Goal: Transaction & Acquisition: Purchase product/service

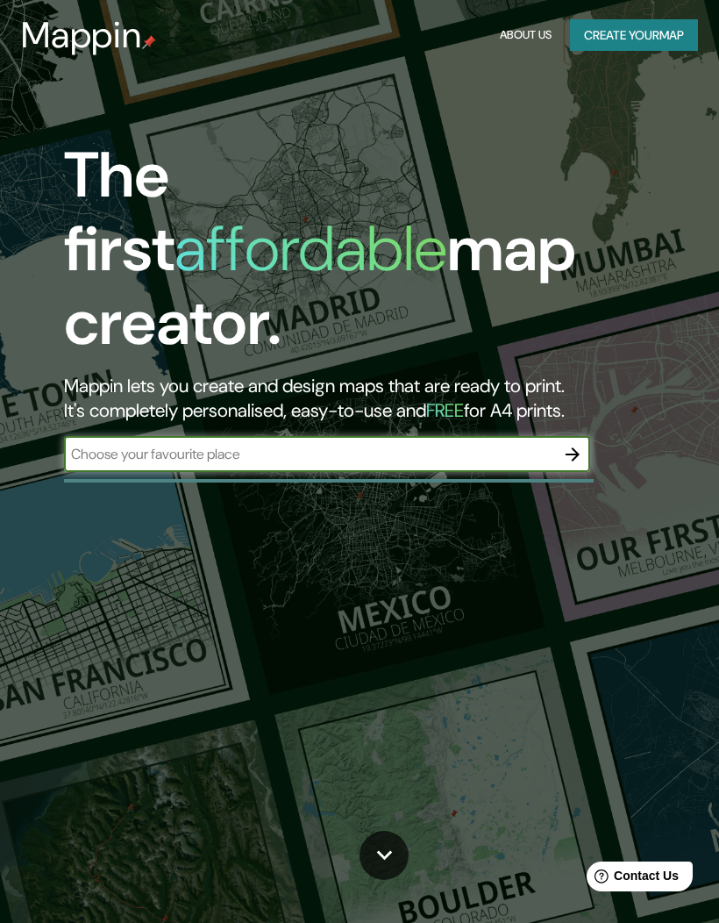
click at [469, 444] on input "text" at bounding box center [309, 454] width 491 height 20
type input "."
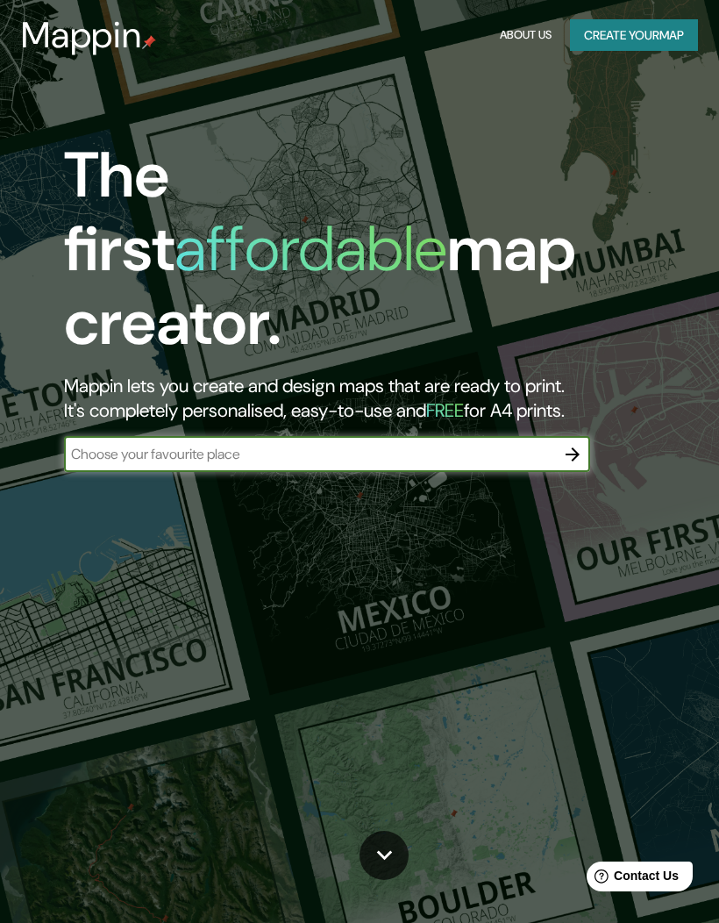
click at [686, 648] on div "The first affordable map creator. Mappin lets you create and design maps that a…" at bounding box center [359, 461] width 719 height 923
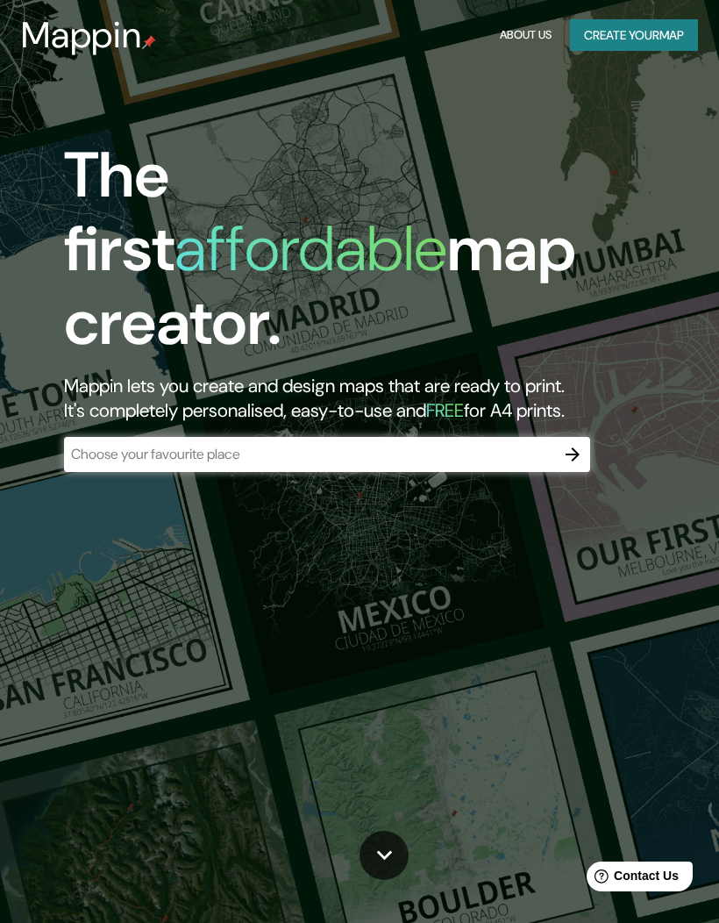
click at [577, 444] on icon "button" at bounding box center [572, 454] width 21 height 21
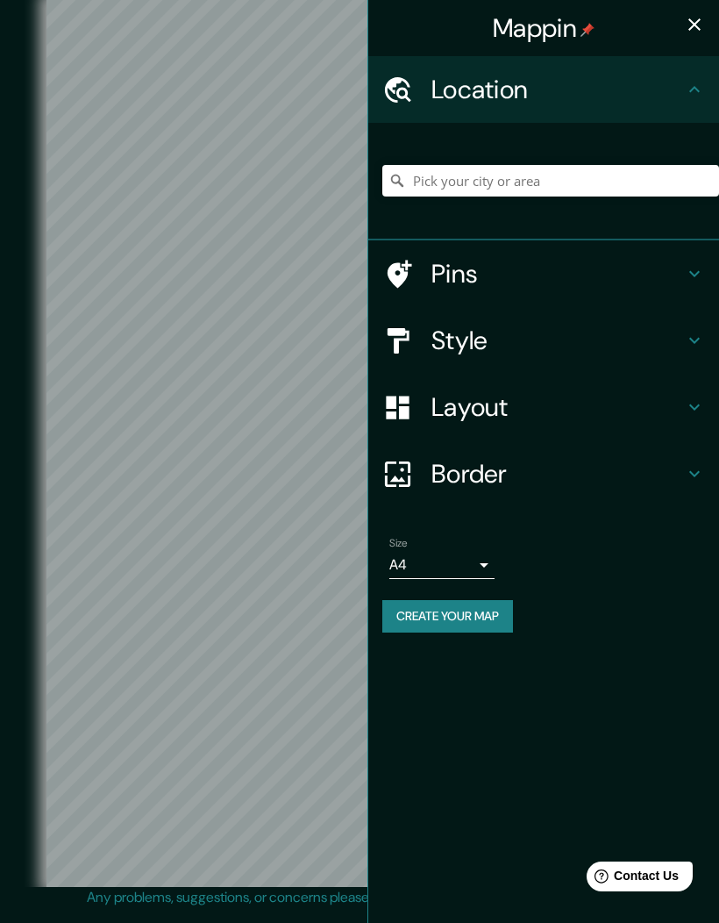
click at [681, 27] on button "button" at bounding box center [694, 24] width 35 height 35
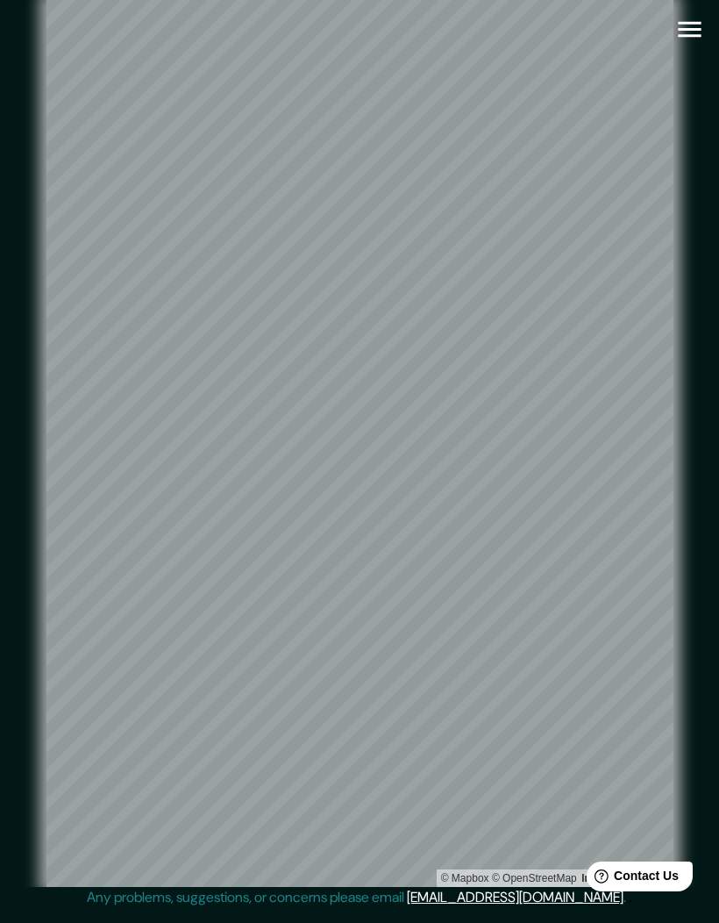
click at [686, 36] on icon "button" at bounding box center [689, 30] width 23 height 16
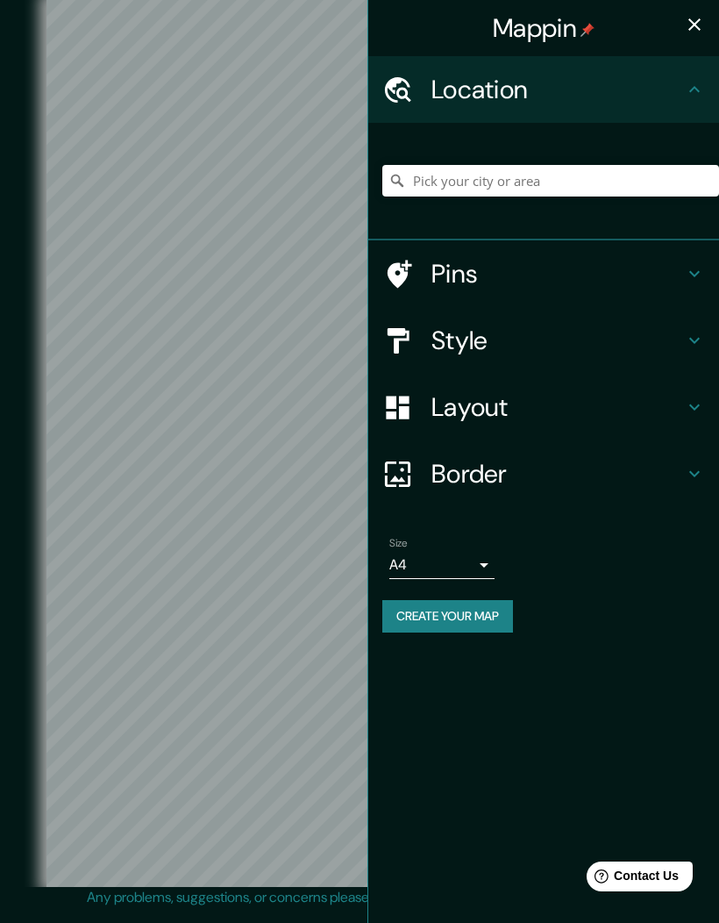
click at [629, 88] on h4 "Location" at bounding box center [557, 90] width 253 height 32
type input "."
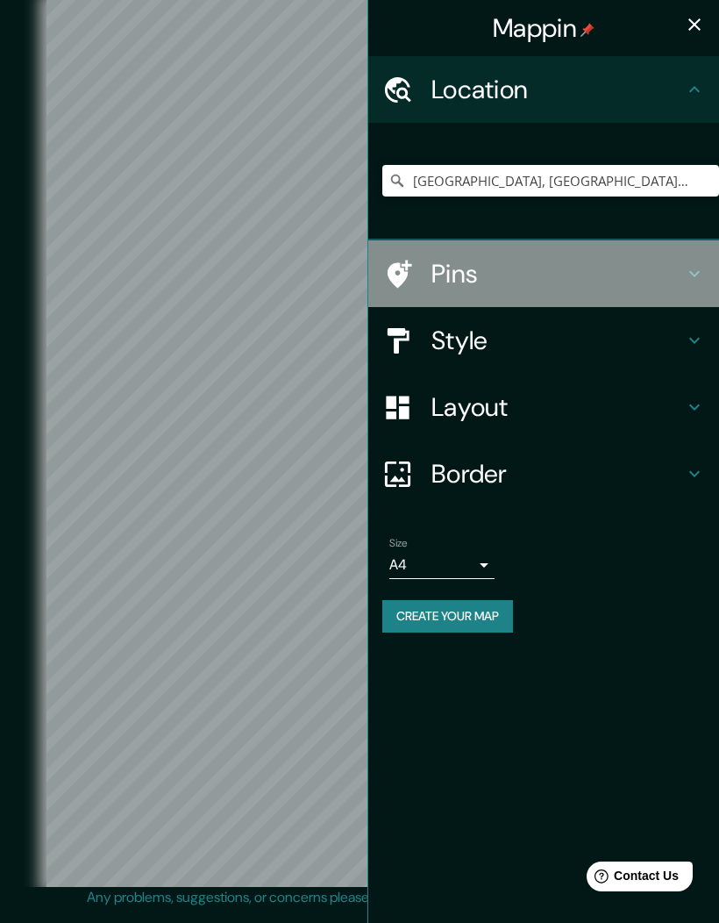
click at [497, 337] on h4 "Style" at bounding box center [557, 341] width 253 height 32
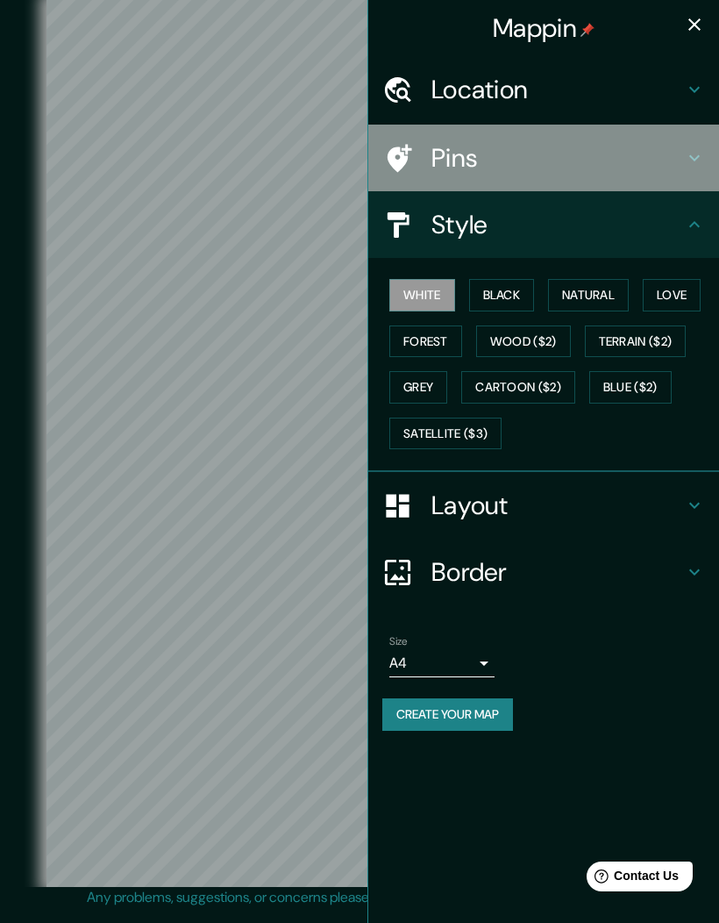
click at [686, 22] on icon "button" at bounding box center [694, 24] width 21 height 21
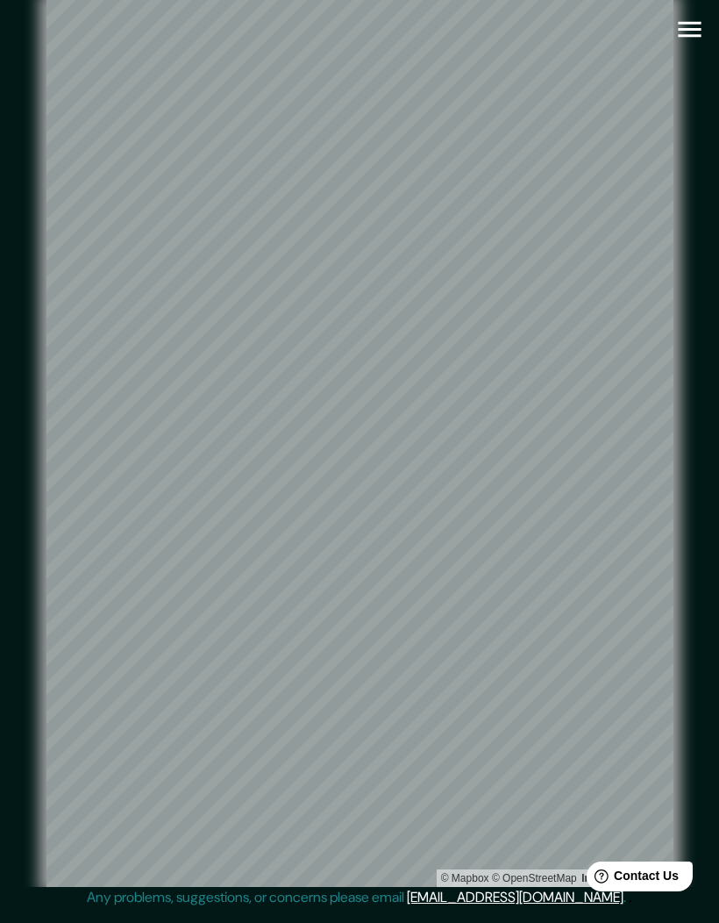
click at [681, 43] on icon "button" at bounding box center [689, 29] width 31 height 31
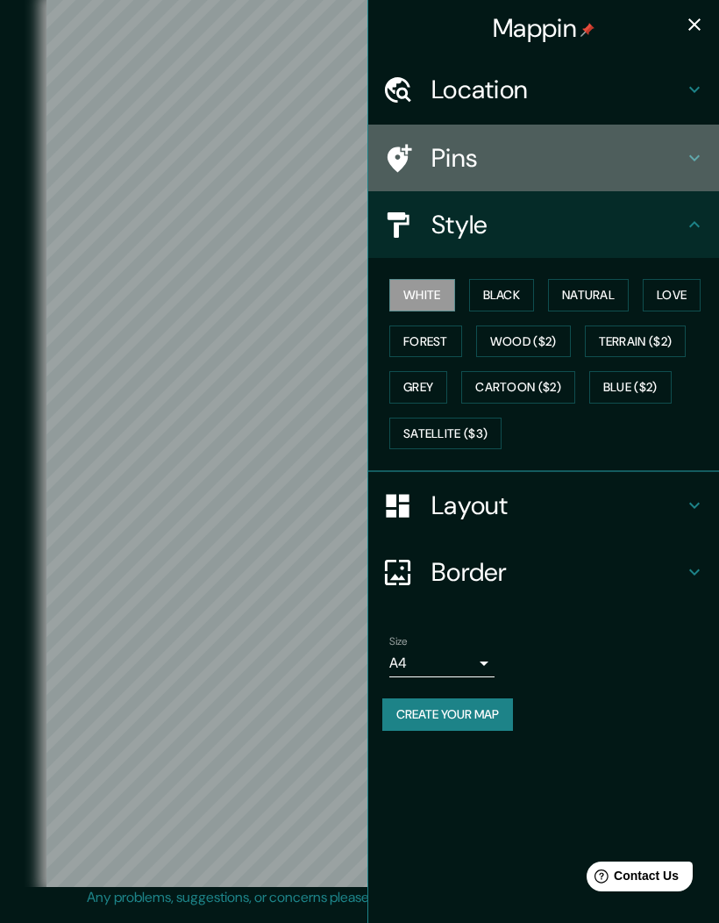
click at [527, 291] on button "Black" at bounding box center [502, 295] width 66 height 32
click at [693, 29] on icon "button" at bounding box center [694, 24] width 21 height 21
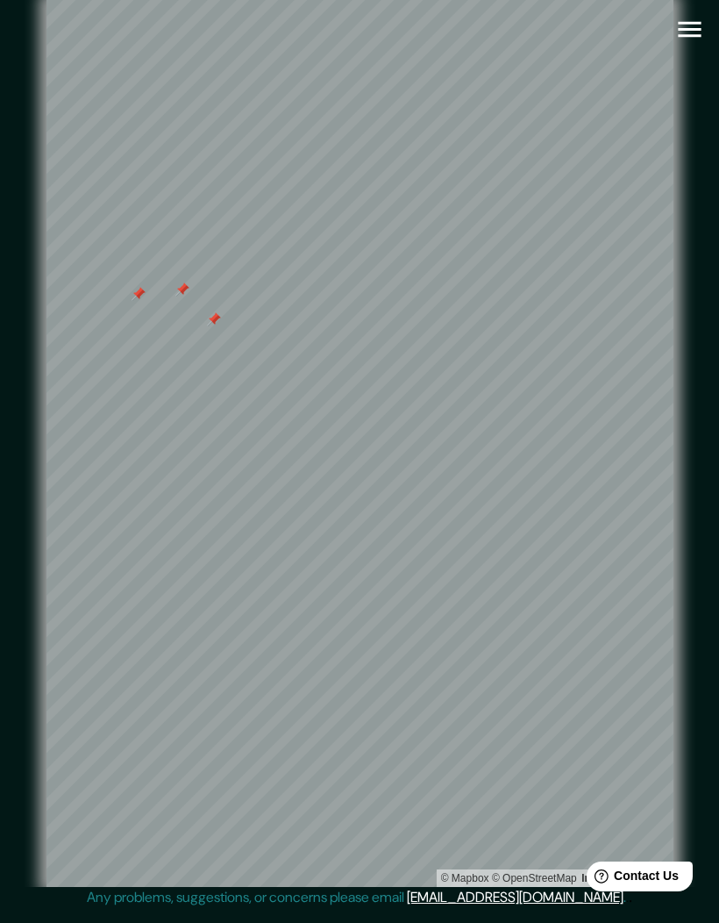
click at [180, 296] on div at bounding box center [182, 289] width 14 height 14
click at [687, 40] on icon "button" at bounding box center [689, 29] width 31 height 31
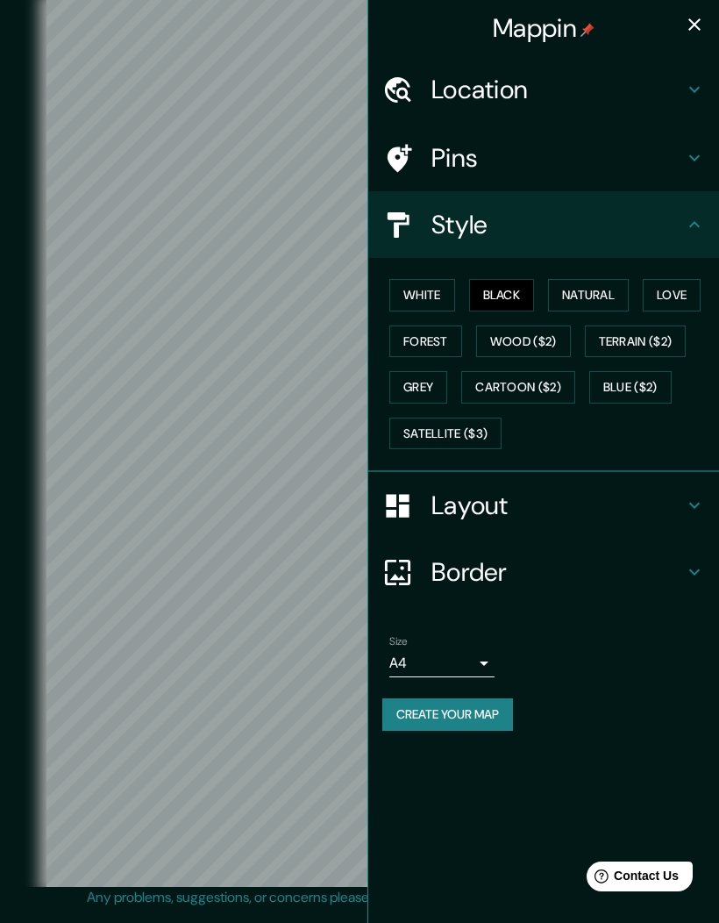
click at [629, 106] on div "Location" at bounding box center [543, 89] width 351 height 67
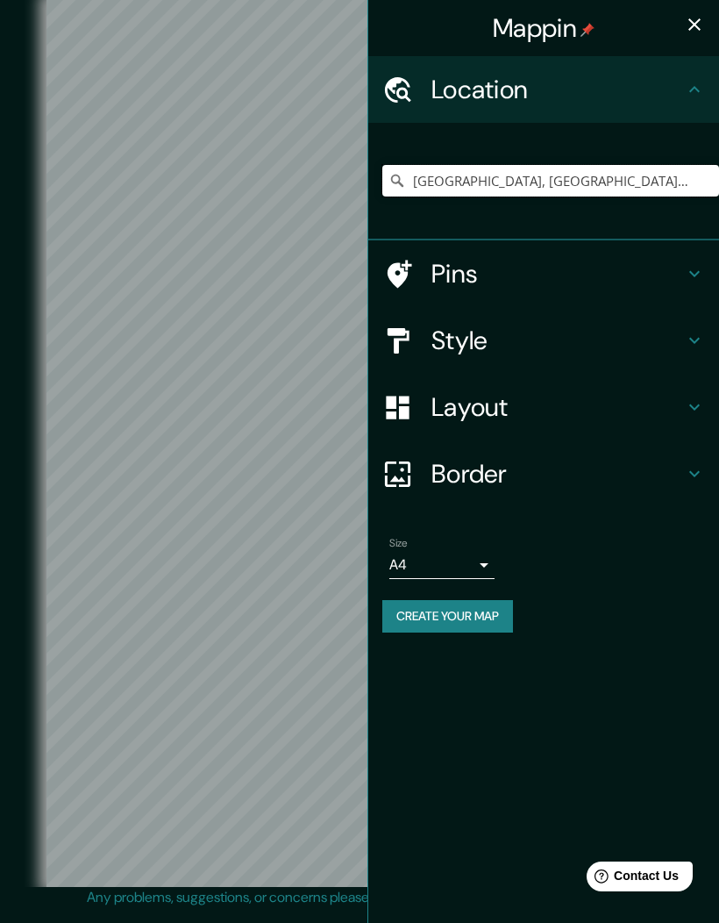
click at [630, 175] on input "[GEOGRAPHIC_DATA], [GEOGRAPHIC_DATA], [GEOGRAPHIC_DATA]" at bounding box center [550, 181] width 337 height 32
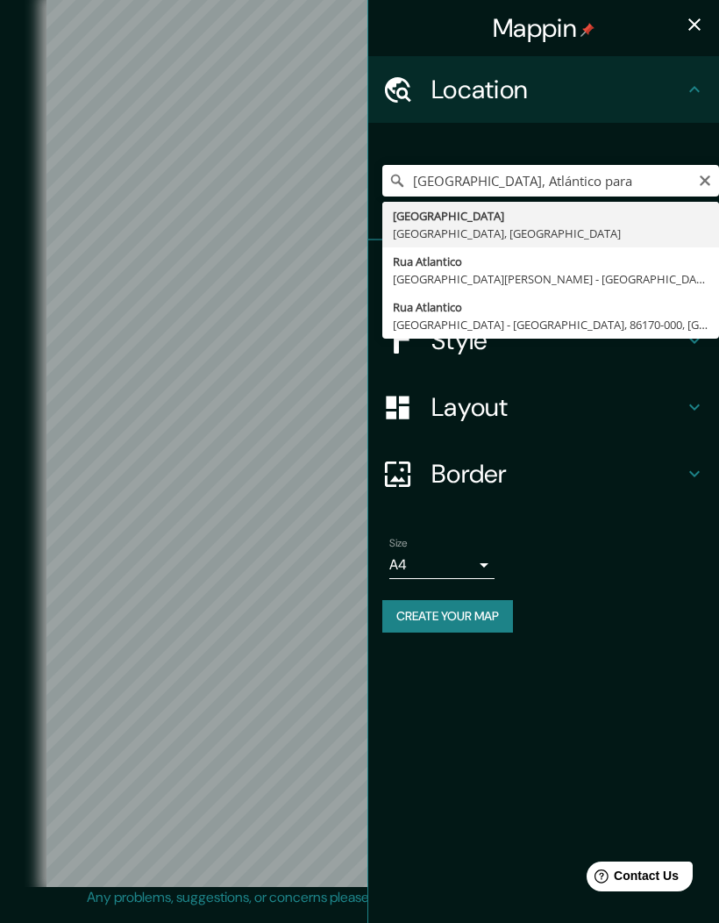
type input "[GEOGRAPHIC_DATA], [GEOGRAPHIC_DATA], [GEOGRAPHIC_DATA]"
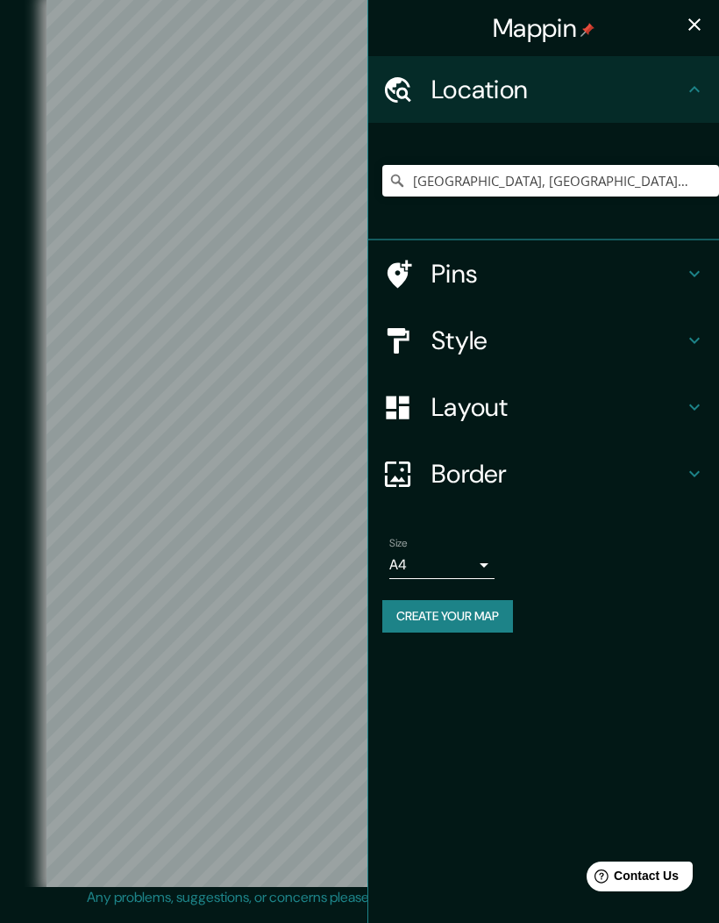
click at [544, 281] on h4 "Pins" at bounding box center [557, 274] width 253 height 32
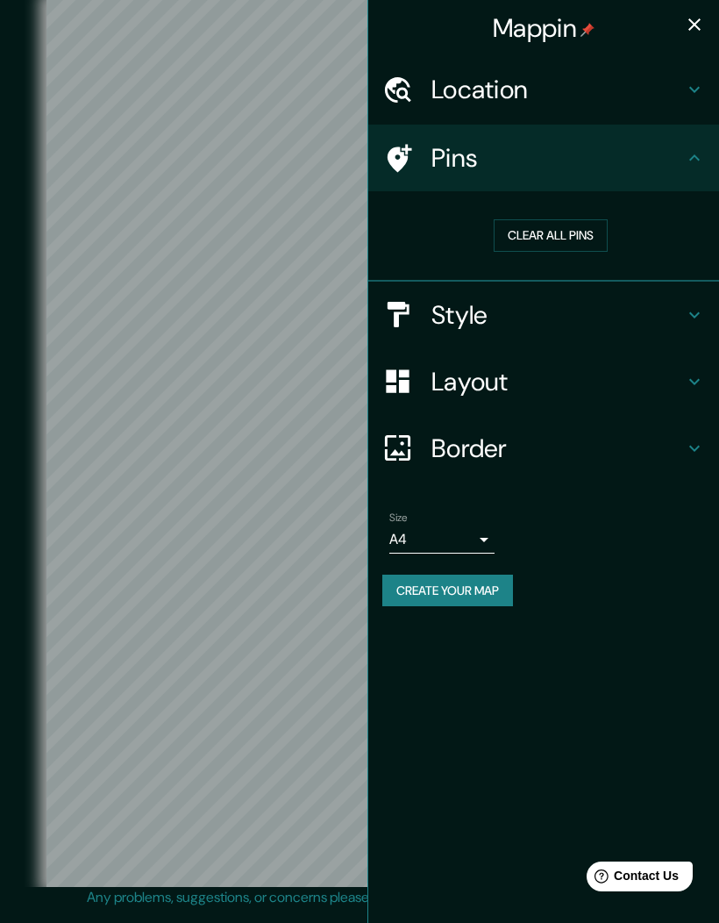
click at [546, 320] on h4 "Style" at bounding box center [557, 315] width 253 height 32
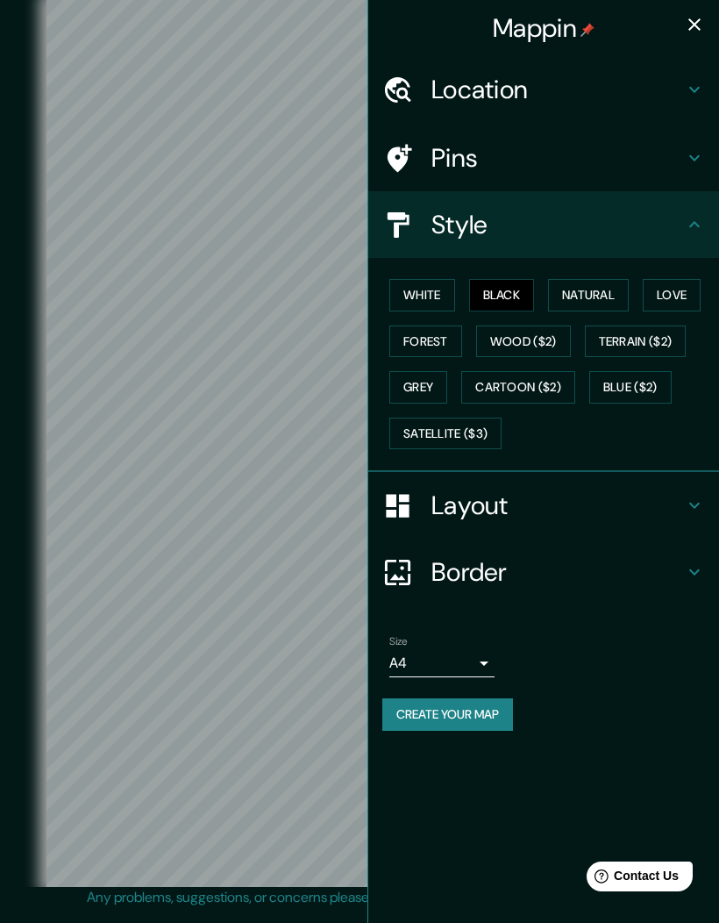
click at [444, 291] on button "White" at bounding box center [422, 295] width 66 height 32
click at [696, 4] on div "Mappin" at bounding box center [543, 28] width 351 height 56
click at [693, 33] on icon "button" at bounding box center [694, 24] width 21 height 21
